Goal: Information Seeking & Learning: Learn about a topic

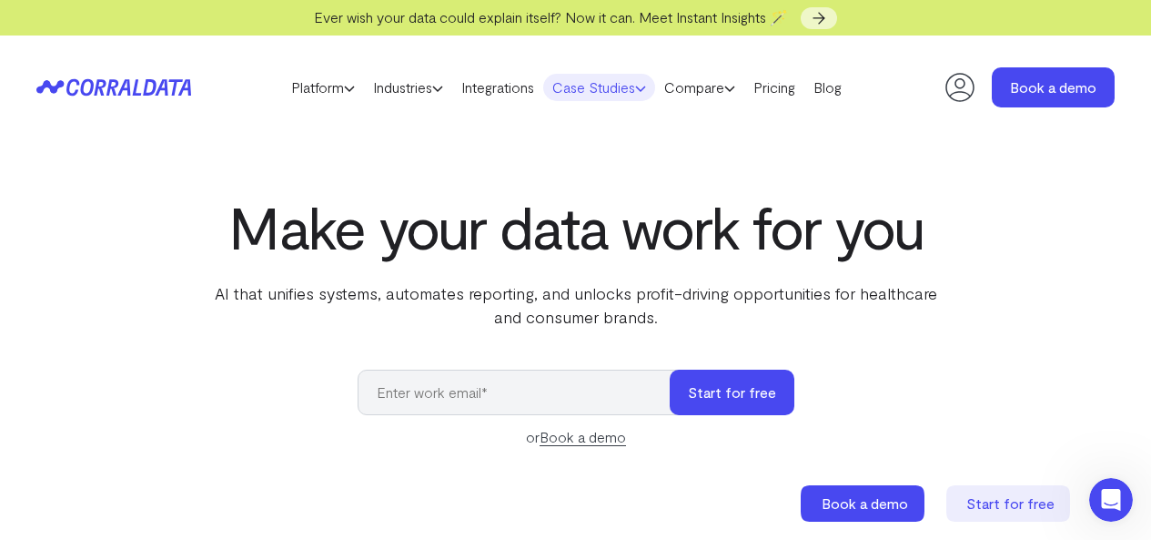
click at [646, 85] on icon at bounding box center [640, 88] width 11 height 11
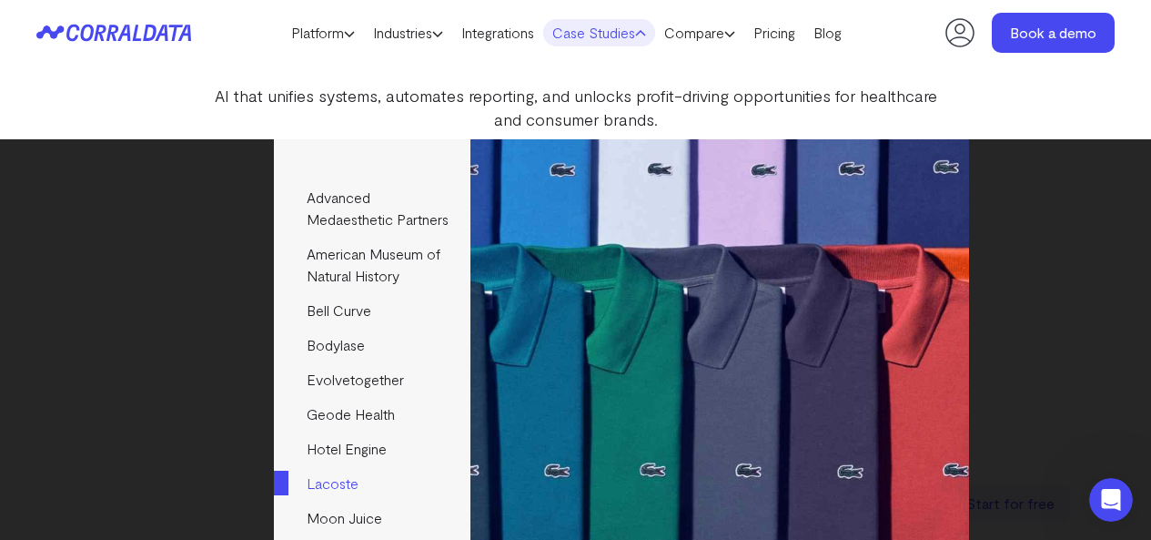
scroll to position [235, 0]
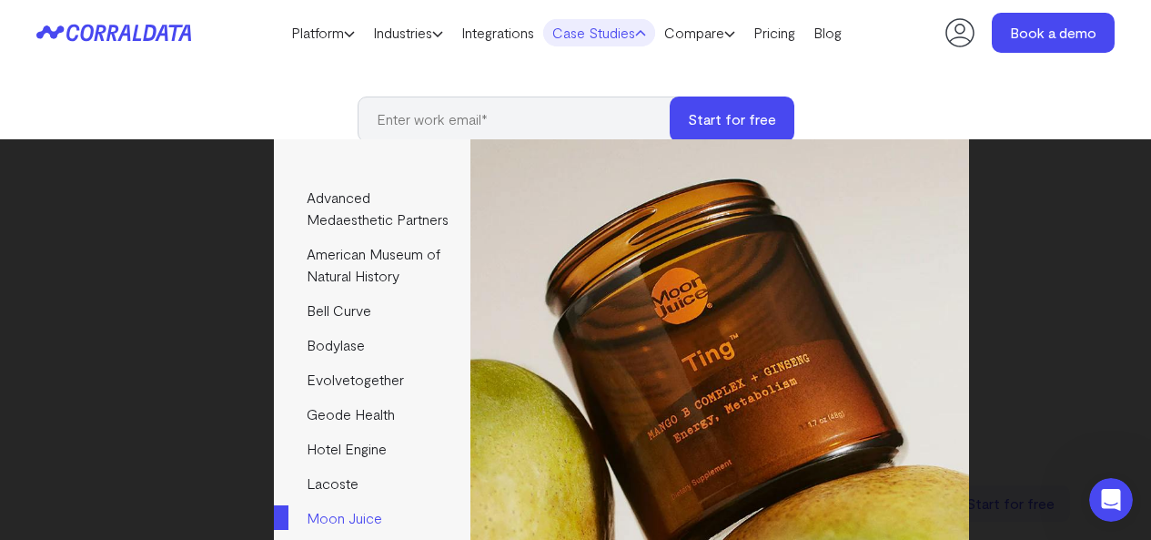
click at [348, 501] on link "Moon Juice" at bounding box center [372, 518] width 196 height 35
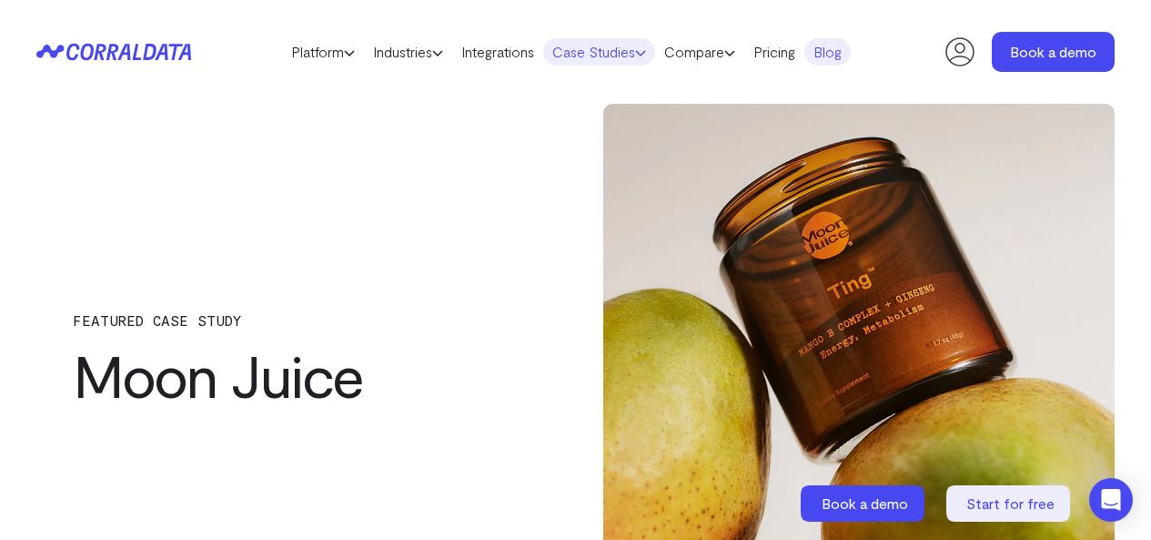
click at [646, 51] on icon at bounding box center [640, 52] width 11 height 11
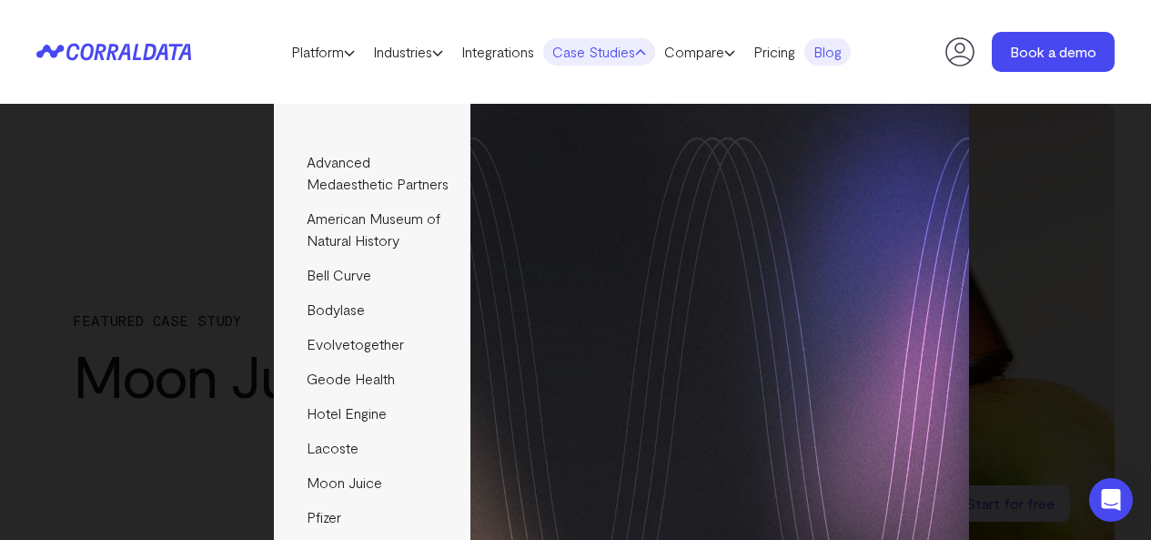
click at [759, 18] on header "Platform AI Reporting Use AI to effortlessly answer any business questions from…" at bounding box center [575, 52] width 1078 height 104
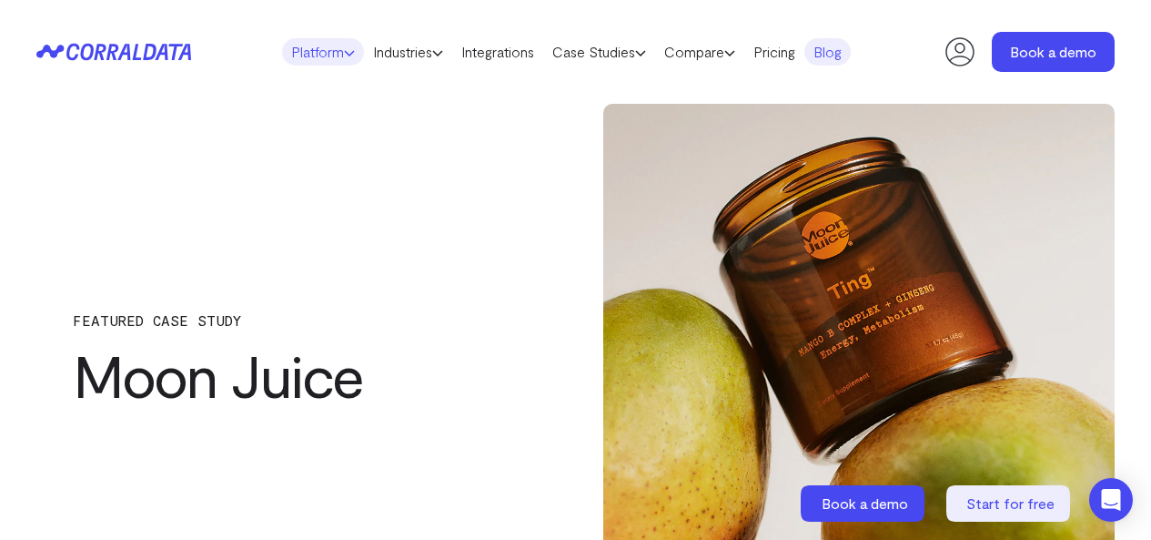
click at [344, 54] on icon at bounding box center [349, 52] width 11 height 11
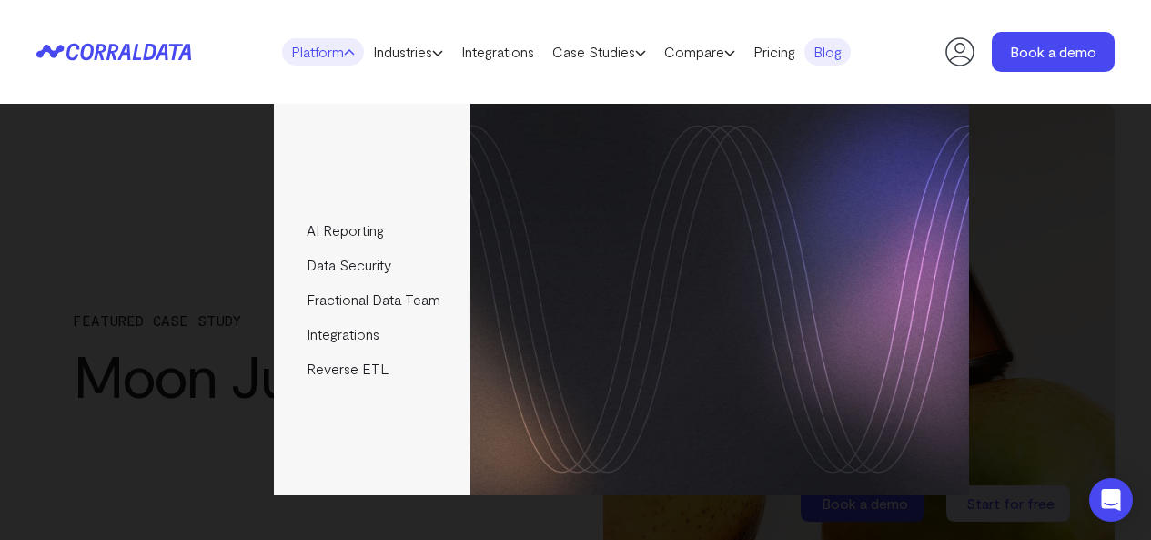
click at [534, 7] on header "Platform AI Reporting Use AI to effortlessly answer any business questions from…" at bounding box center [575, 52] width 1078 height 104
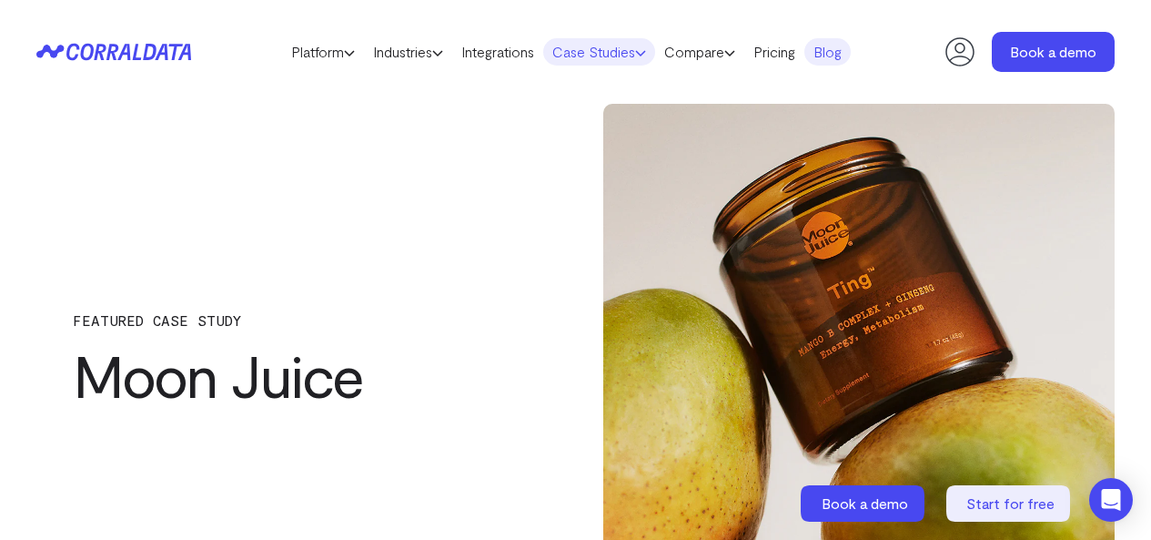
click at [655, 46] on link "Case Studies" at bounding box center [599, 51] width 112 height 27
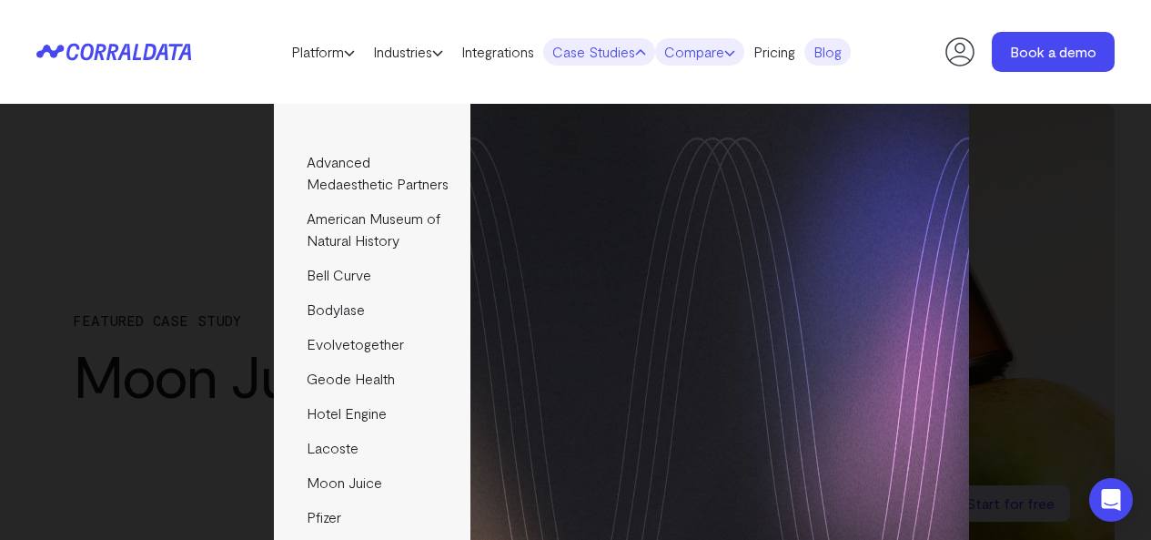
click at [744, 50] on link "Compare" at bounding box center [699, 51] width 89 height 27
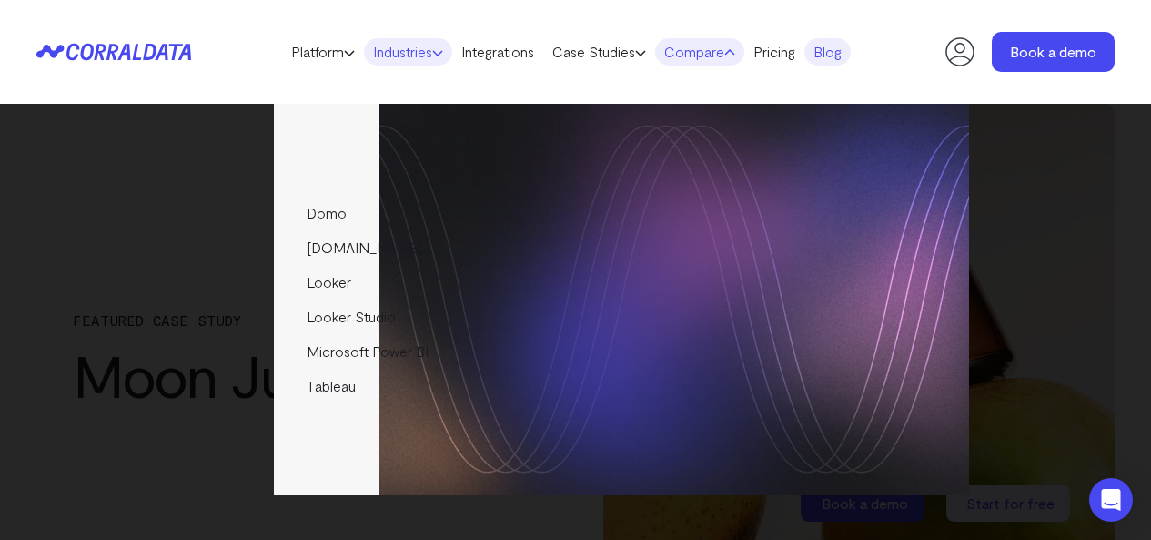
click at [430, 46] on link "Industries" at bounding box center [408, 51] width 88 height 27
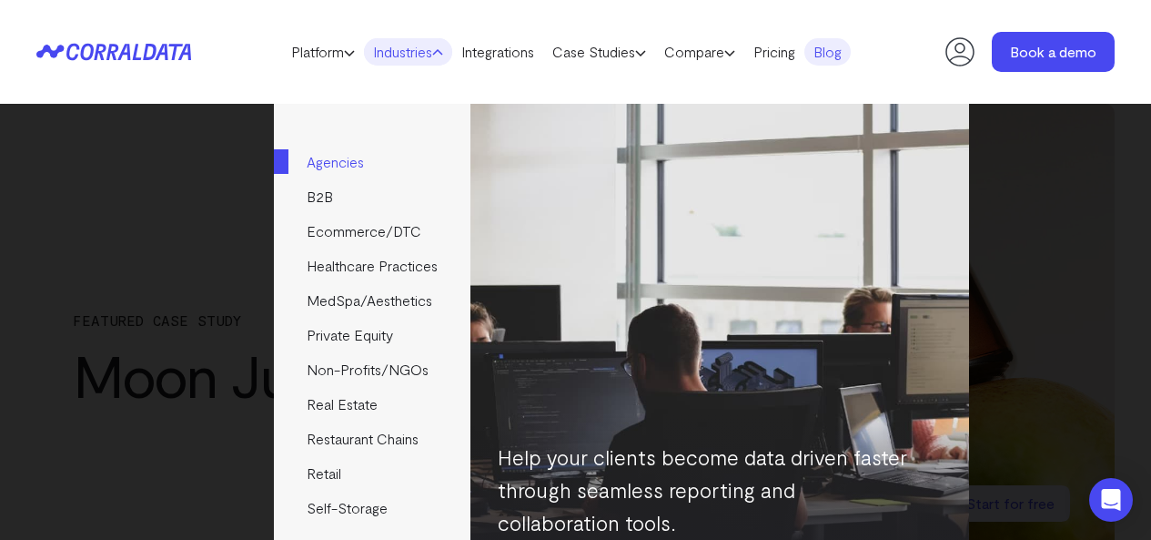
click at [391, 161] on link "Agencies" at bounding box center [372, 162] width 196 height 35
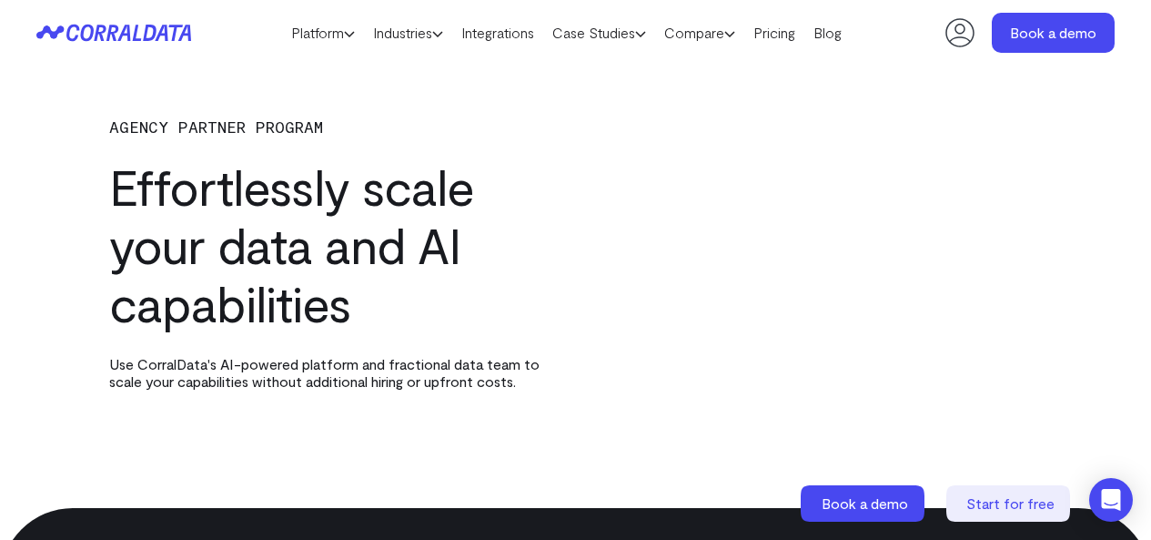
scroll to position [144, 0]
